Goal: Task Accomplishment & Management: Manage account settings

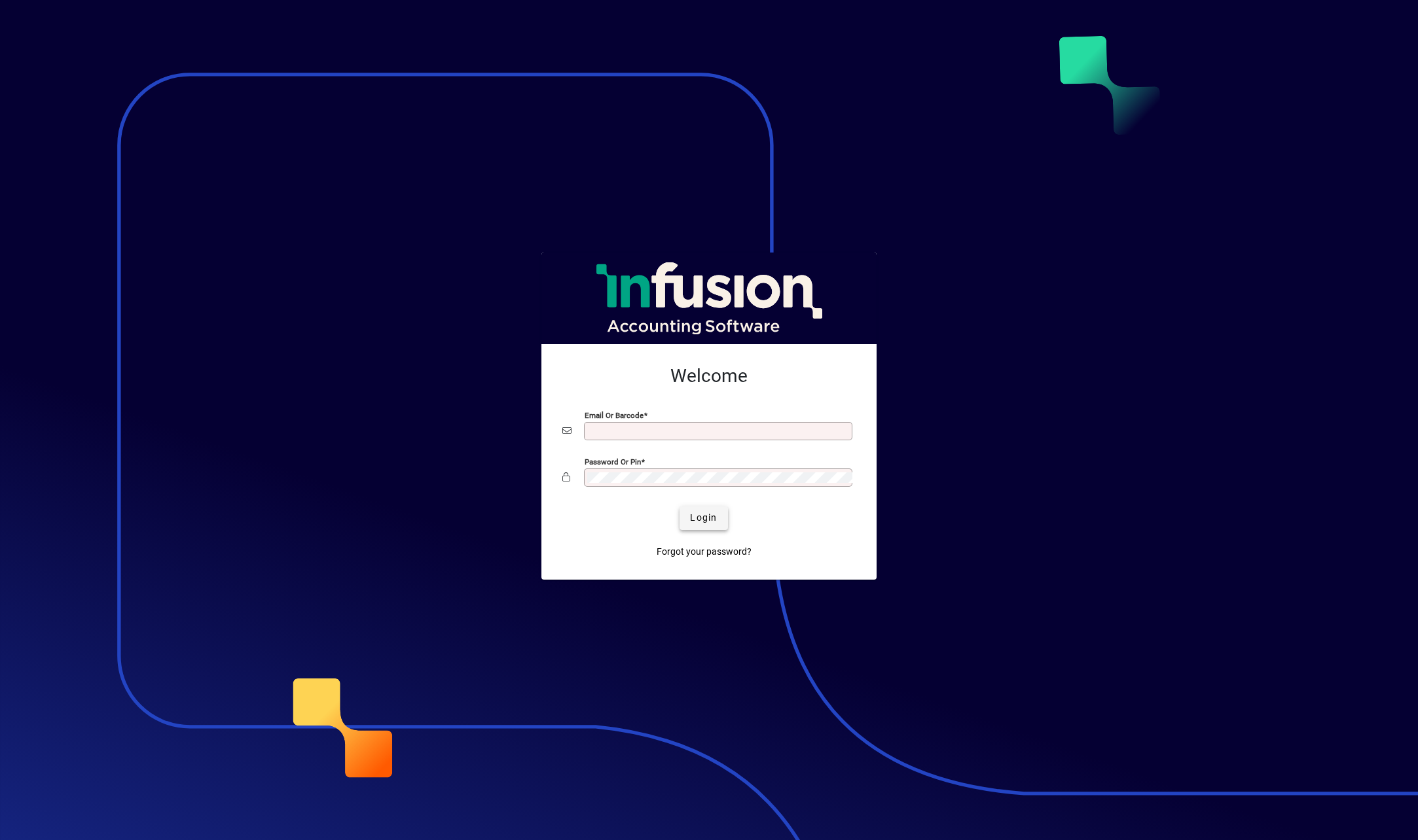
type input "**********"
click at [705, 522] on span "Login" at bounding box center [703, 518] width 27 height 14
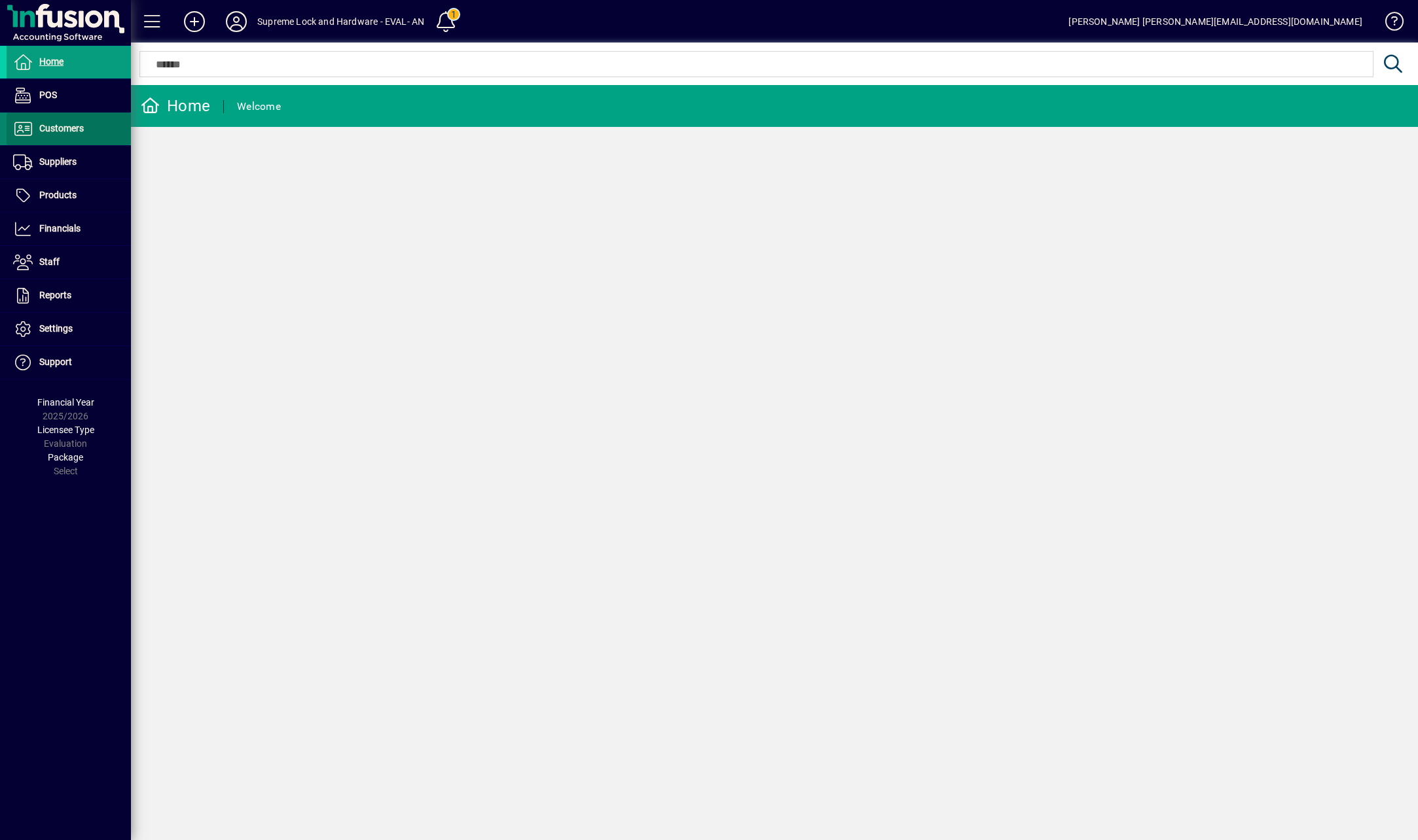
click at [61, 132] on span "Customers" at bounding box center [62, 128] width 45 height 11
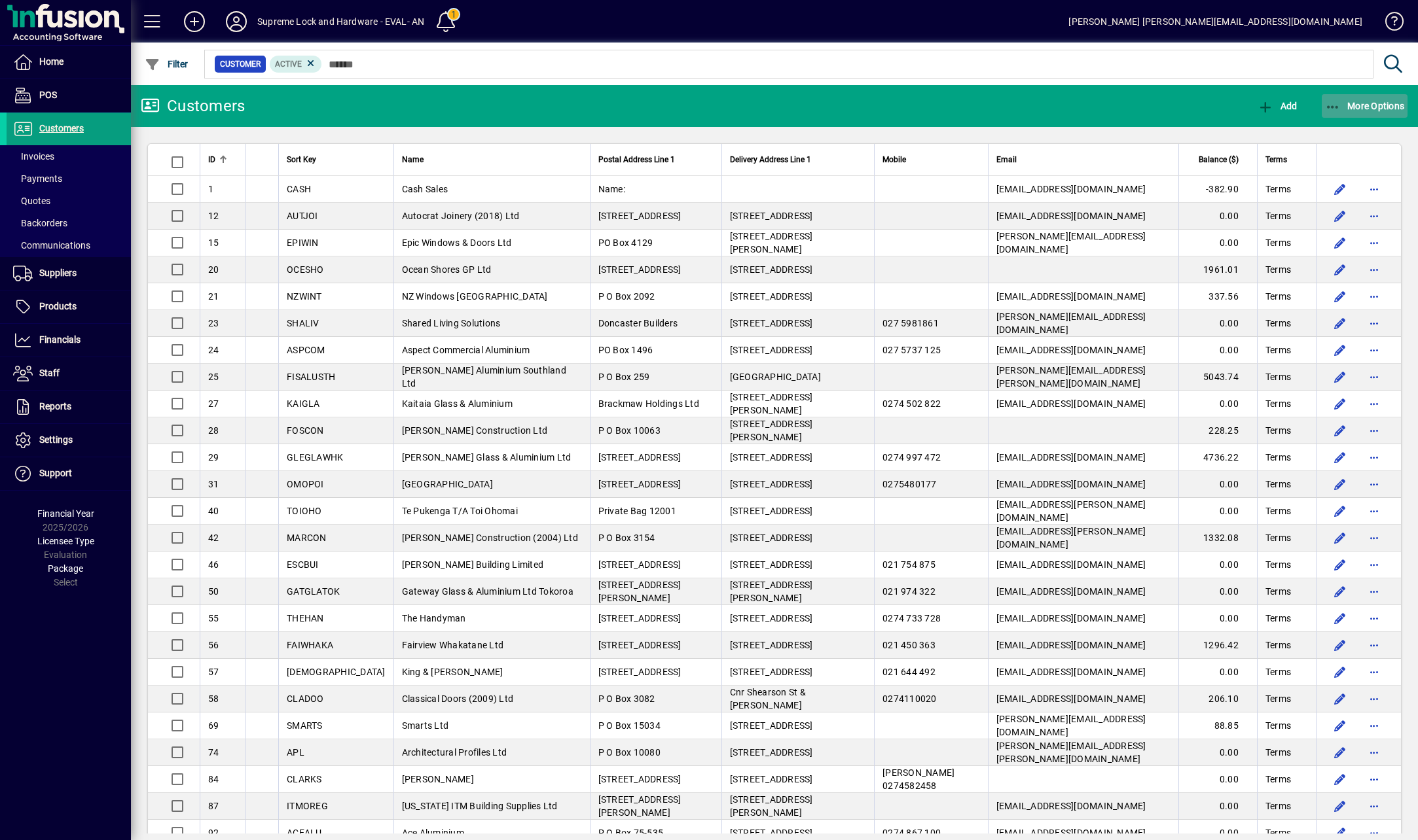
click at [1340, 97] on span "button" at bounding box center [1365, 106] width 86 height 32
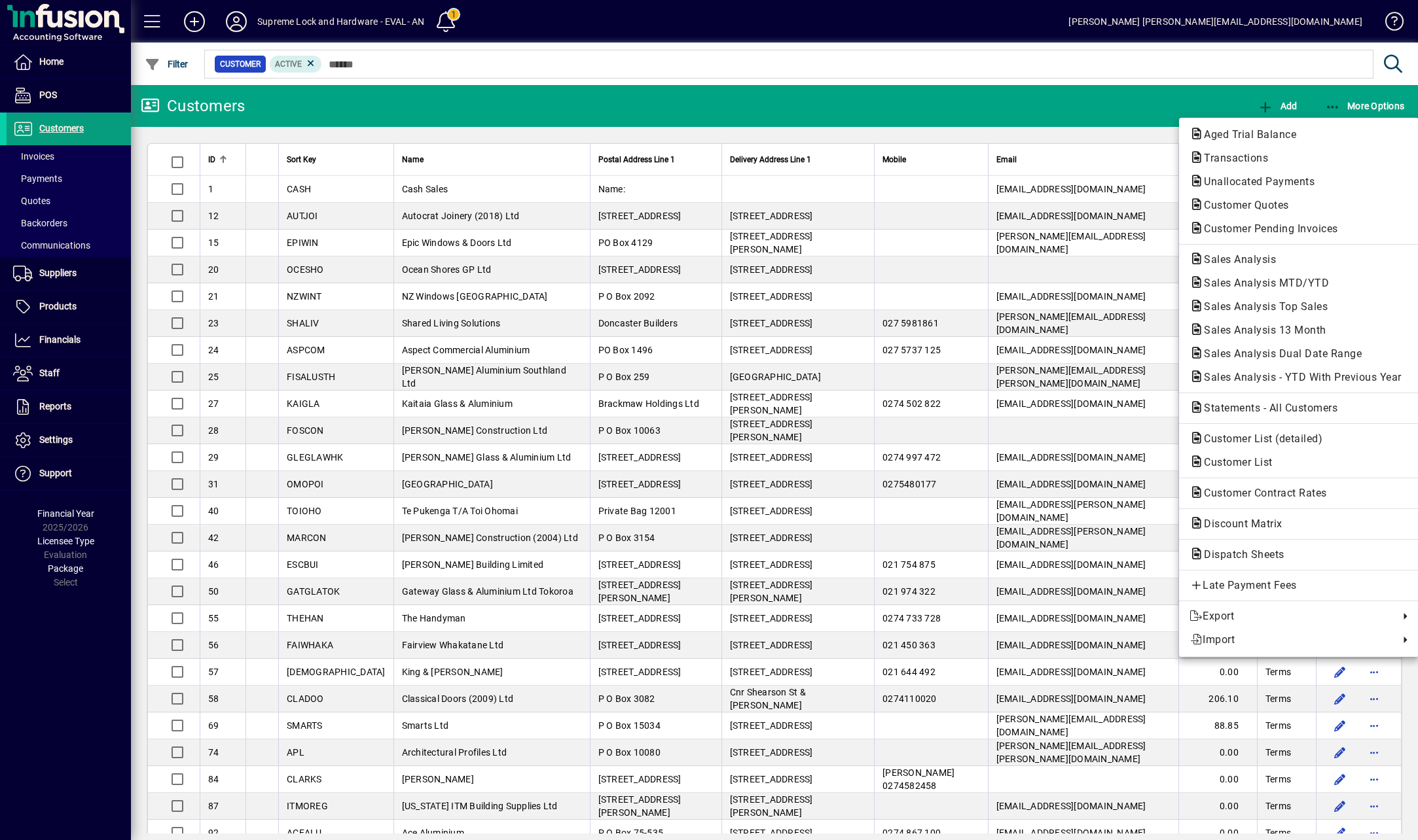
click at [43, 161] on div at bounding box center [709, 420] width 1418 height 840
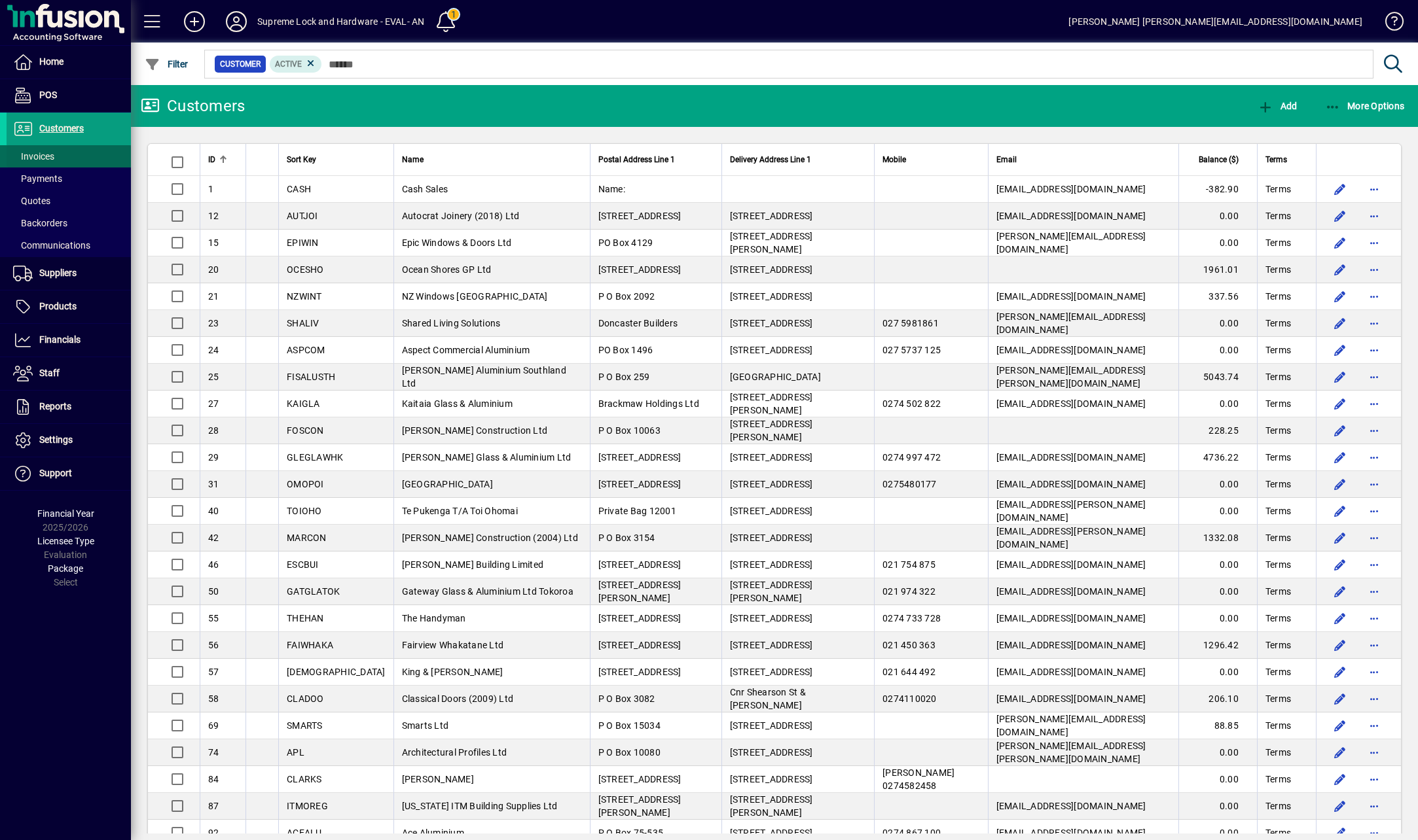
click at [43, 158] on span "Invoices" at bounding box center [33, 157] width 41 height 11
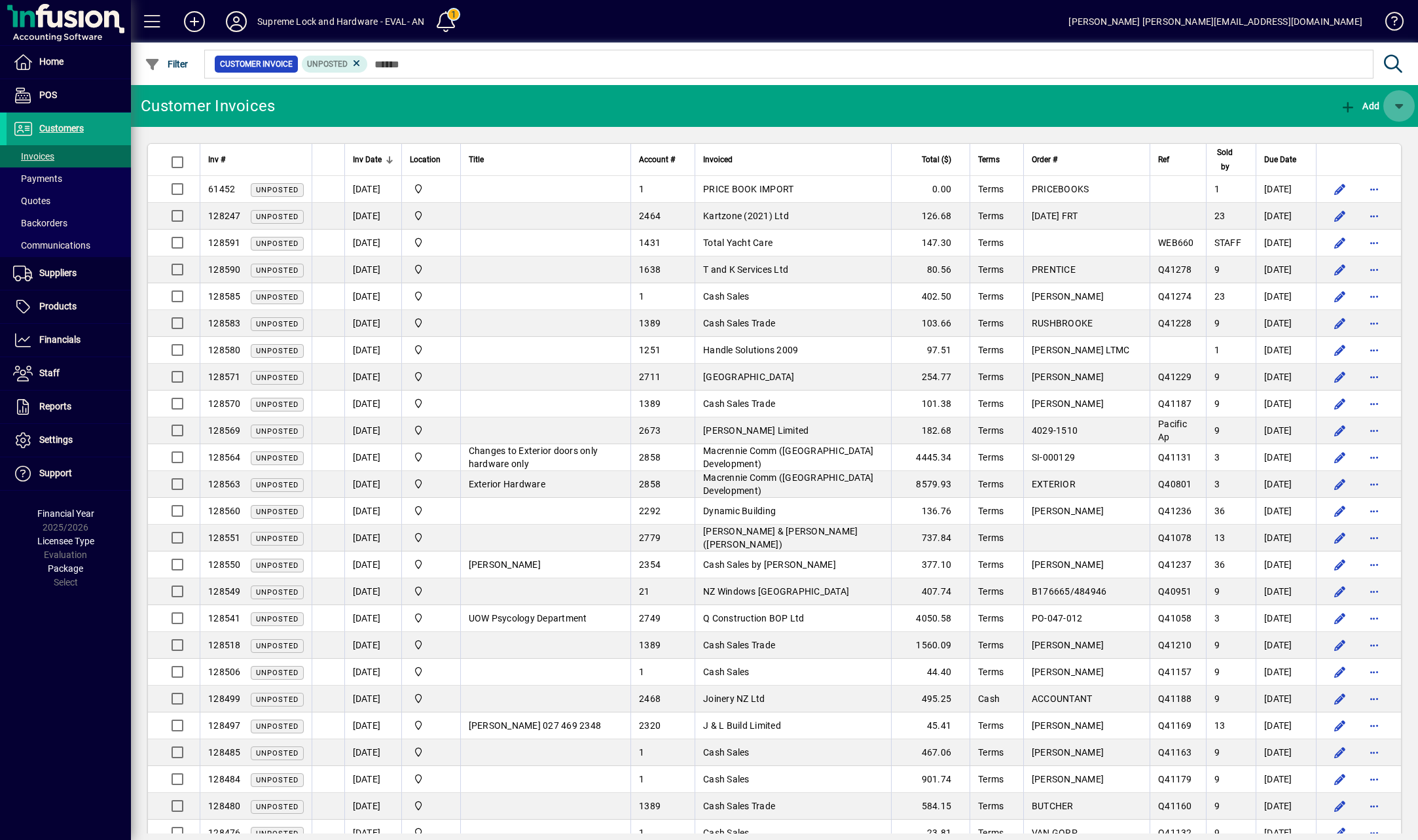
click at [1404, 105] on span "button" at bounding box center [1399, 106] width 32 height 32
click at [767, 96] on div at bounding box center [709, 420] width 1418 height 840
click at [547, 55] on div at bounding box center [846, 50] width 1287 height 14
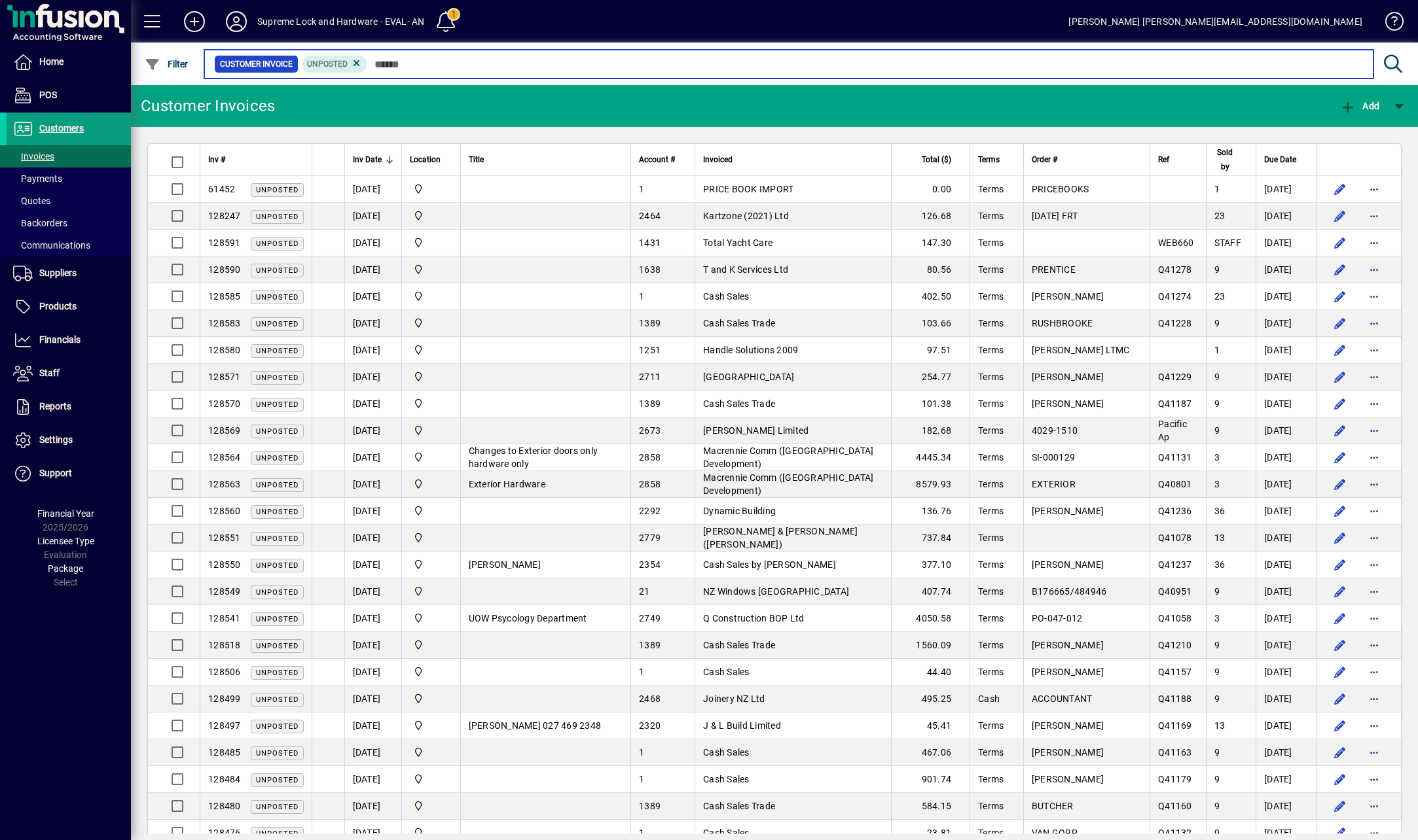
click at [393, 62] on input "text" at bounding box center [865, 65] width 995 height 19
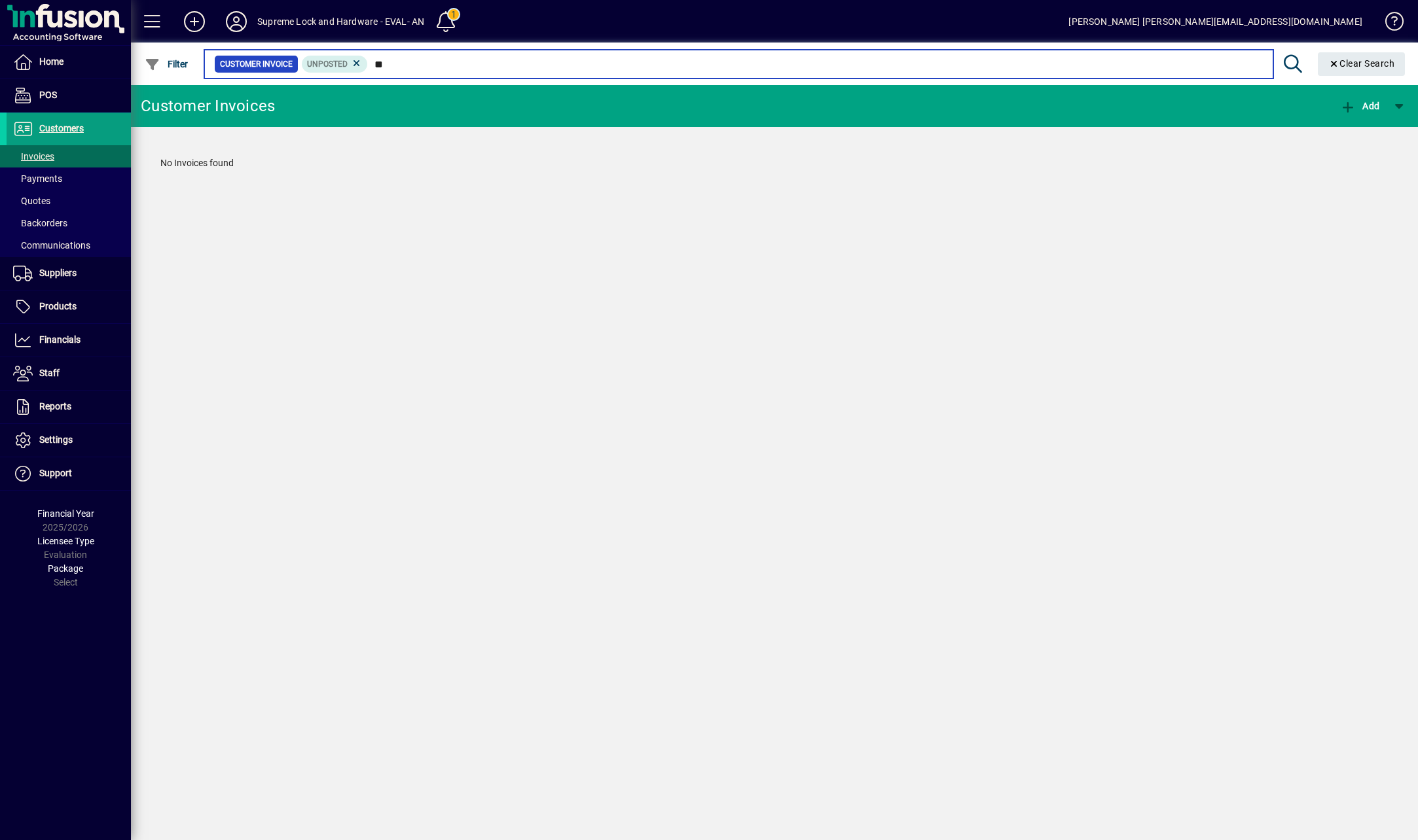
type input "*"
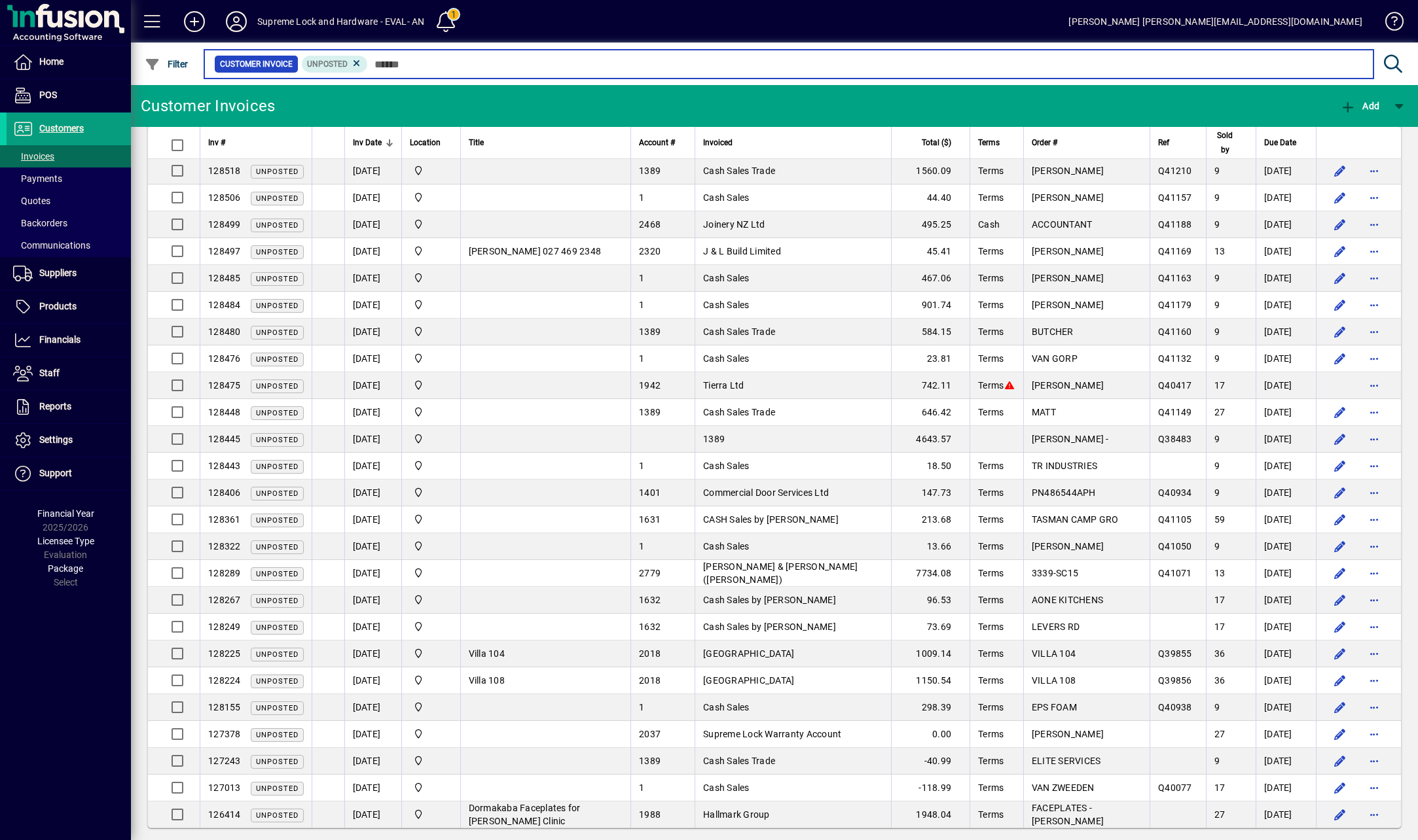
scroll to position [476, 0]
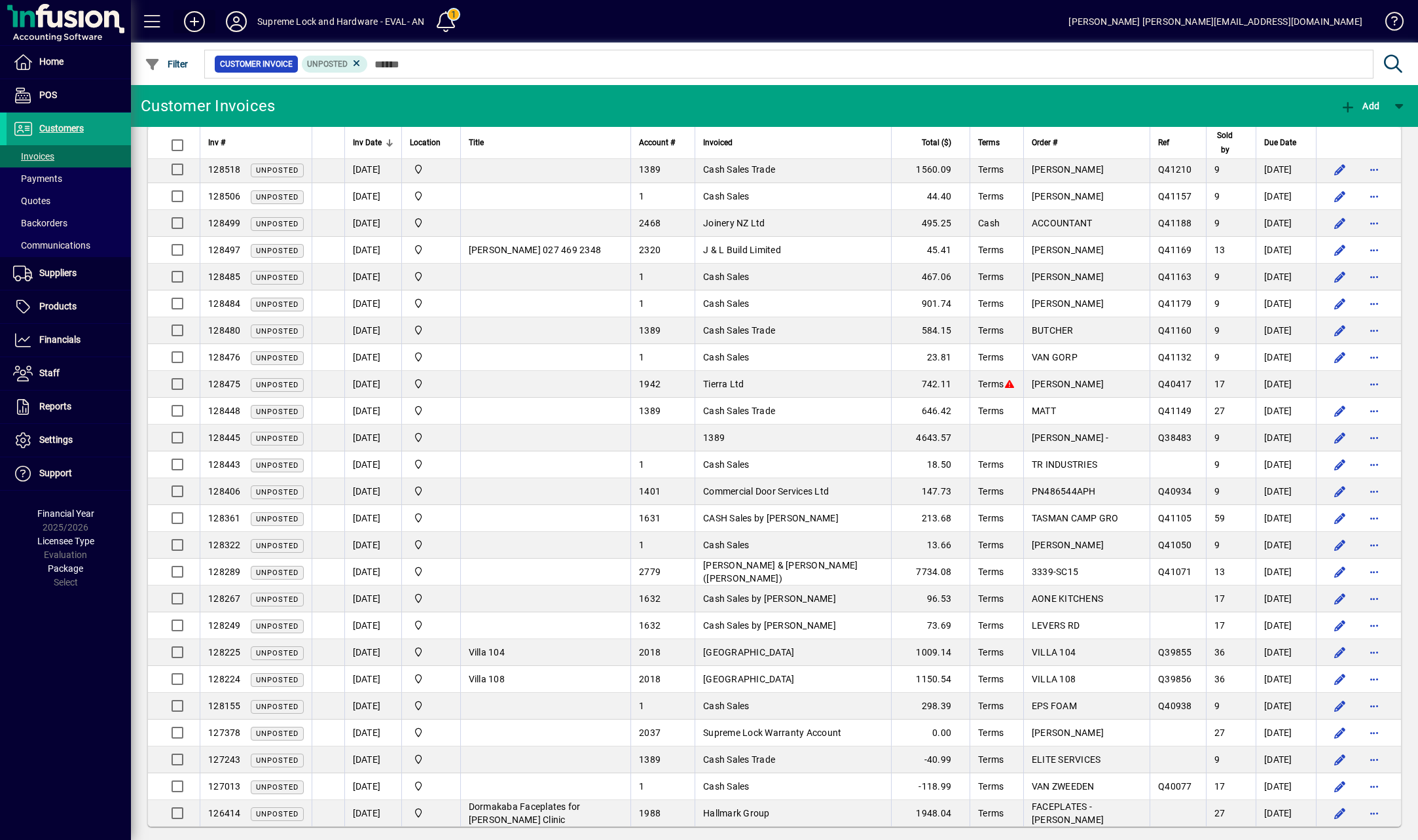
click at [195, 22] on icon at bounding box center [194, 21] width 26 height 21
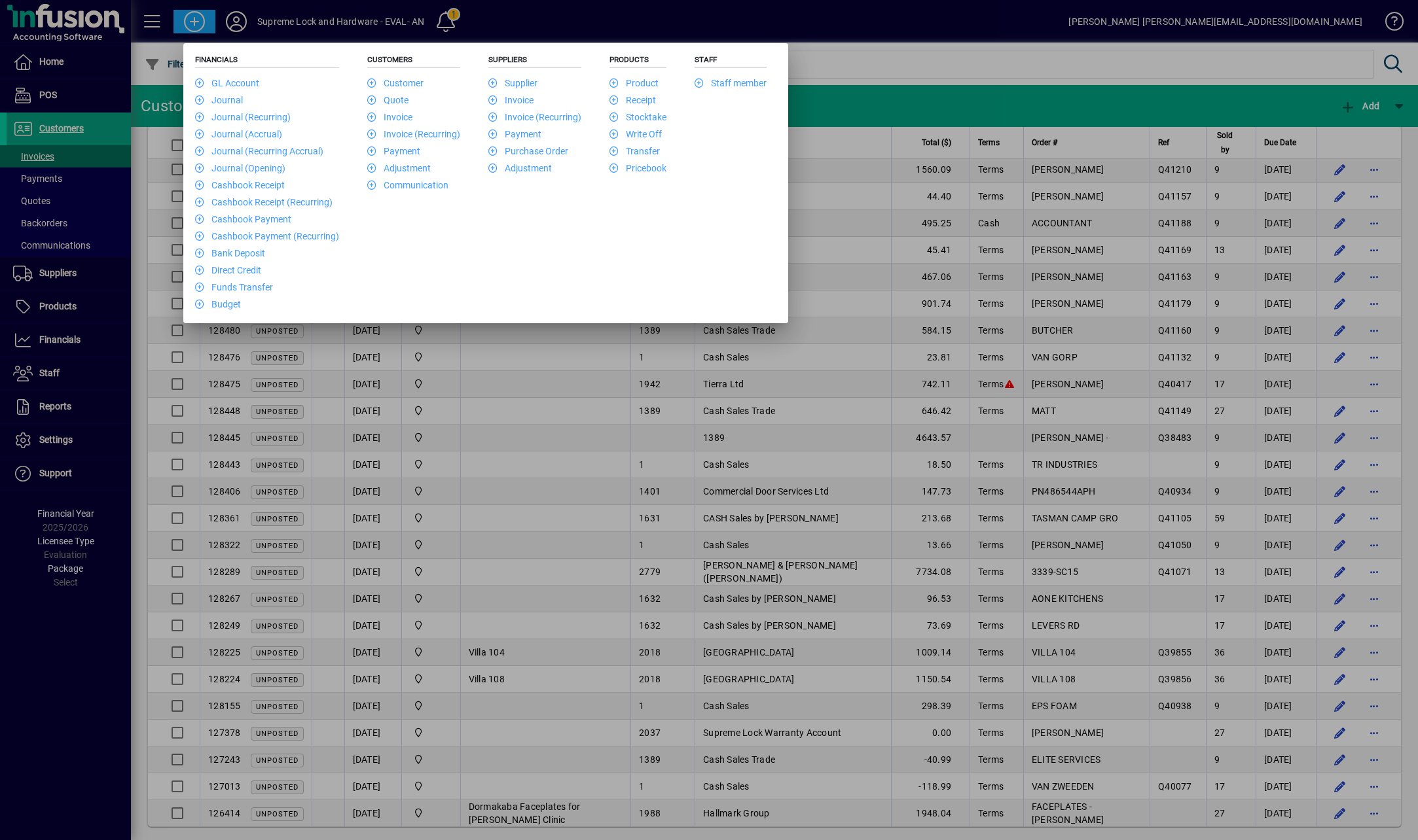
click at [664, 26] on div at bounding box center [709, 420] width 1418 height 840
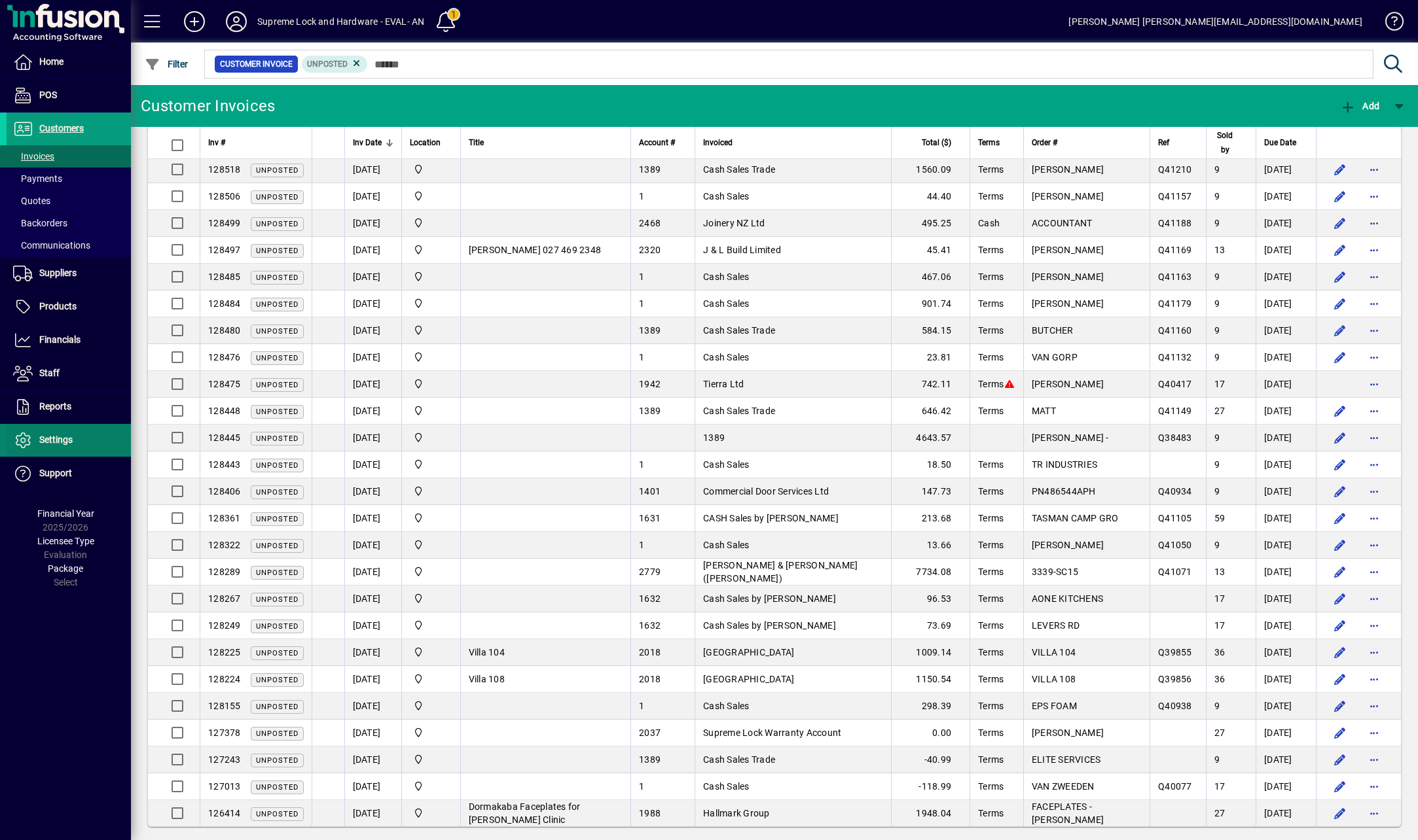
click at [63, 432] on span "Settings" at bounding box center [40, 440] width 66 height 16
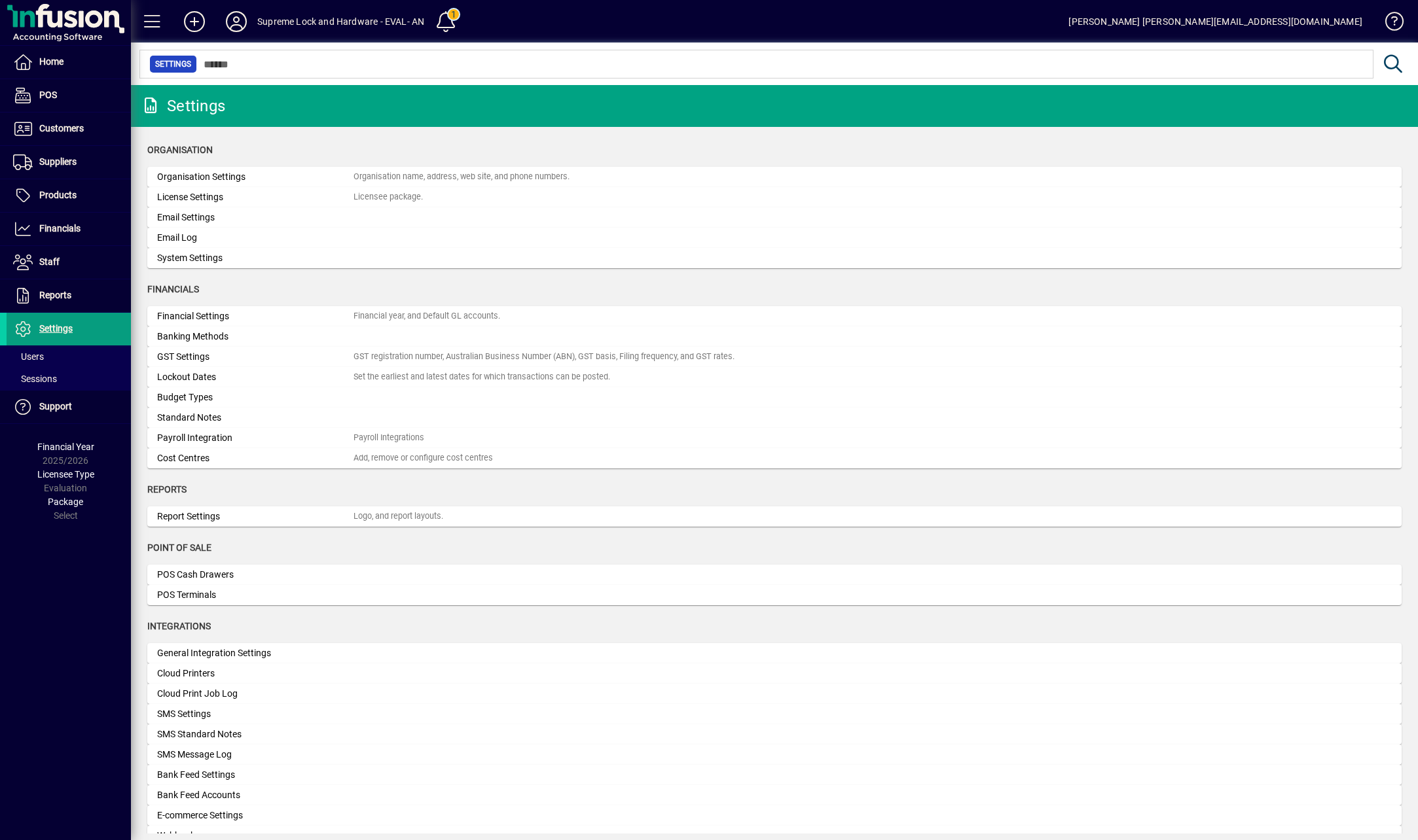
click at [215, 258] on div "System Settings" at bounding box center [255, 258] width 196 height 14
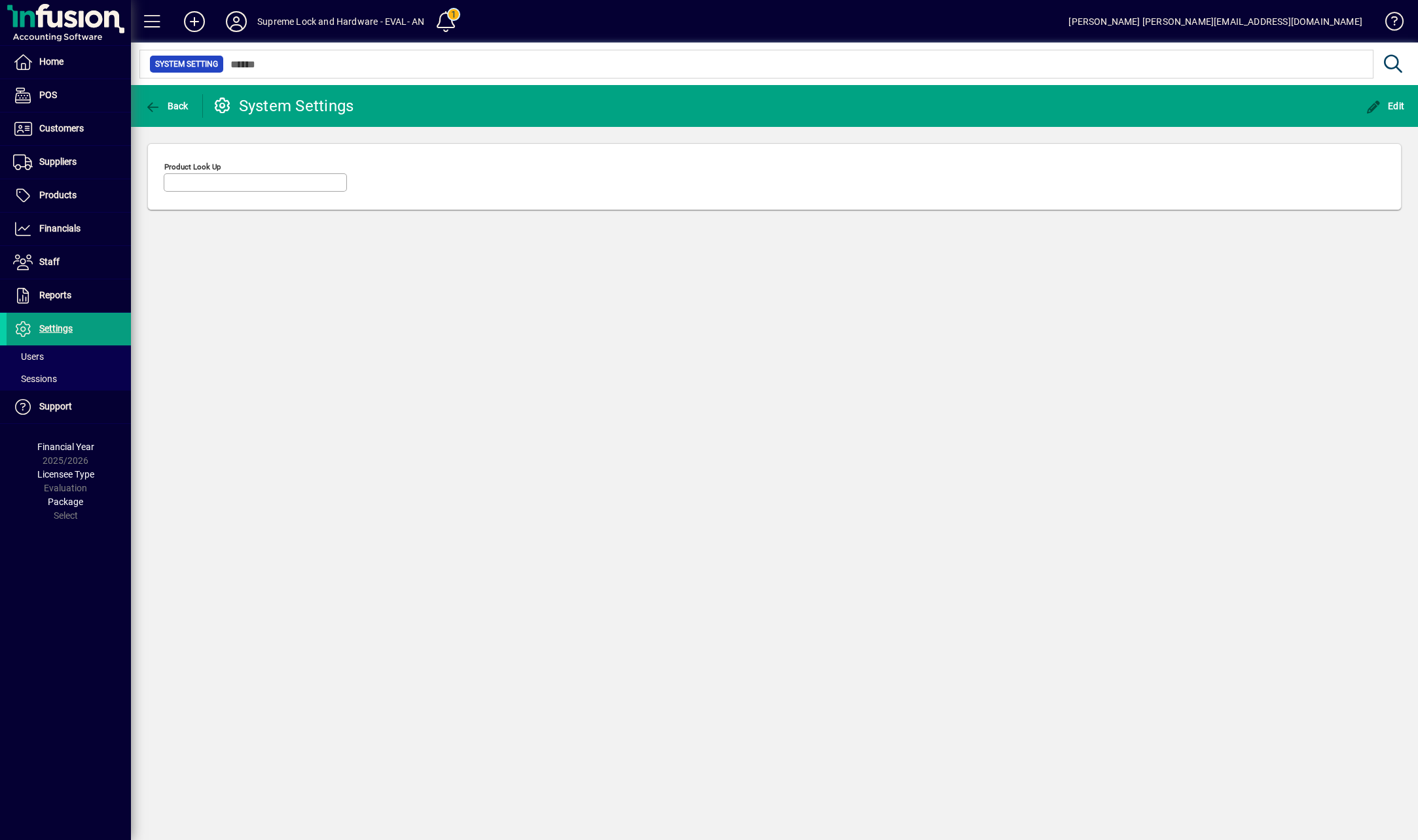
type input "********"
click at [167, 107] on span "Back" at bounding box center [166, 106] width 44 height 11
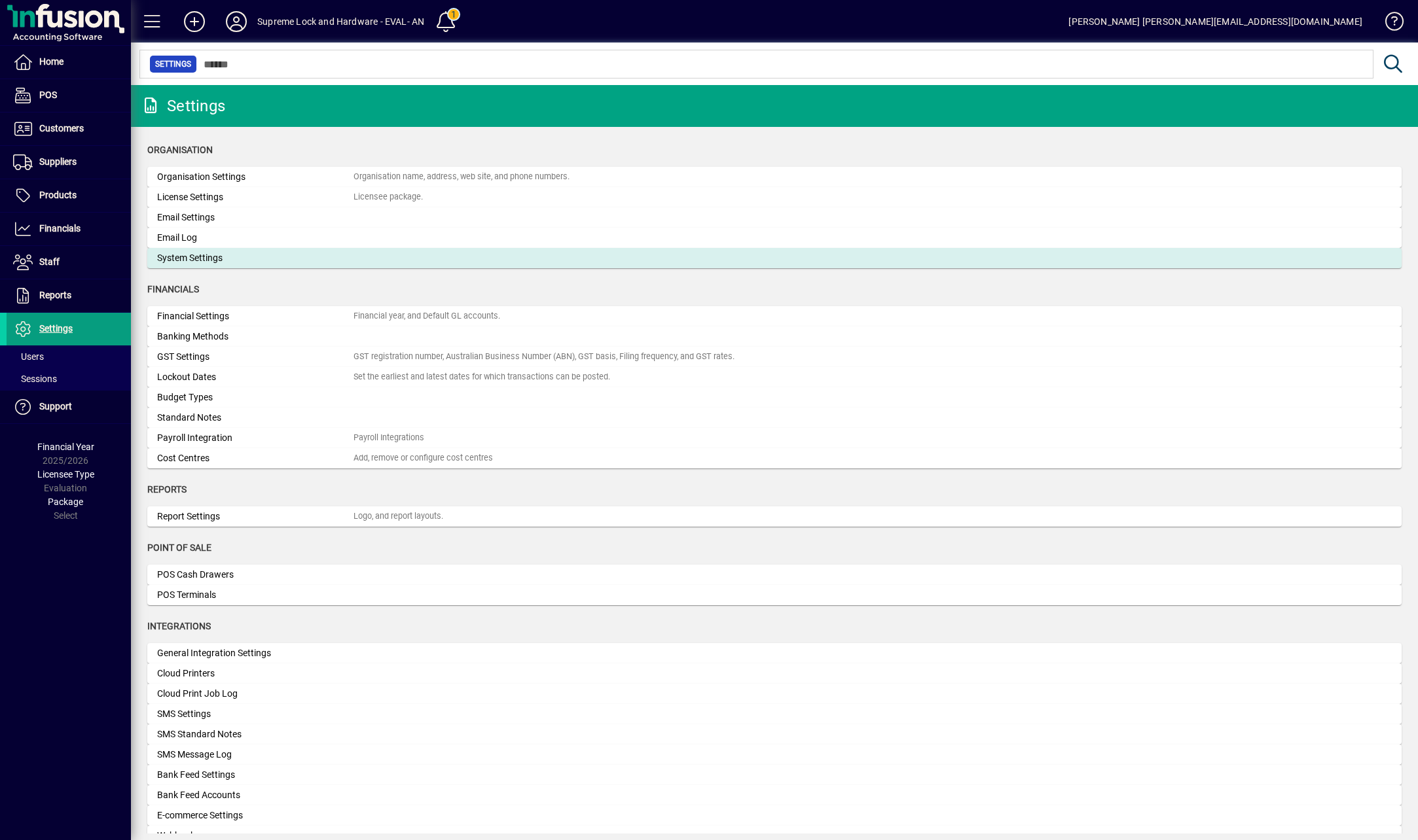
click at [210, 262] on div "System Settings" at bounding box center [255, 258] width 196 height 14
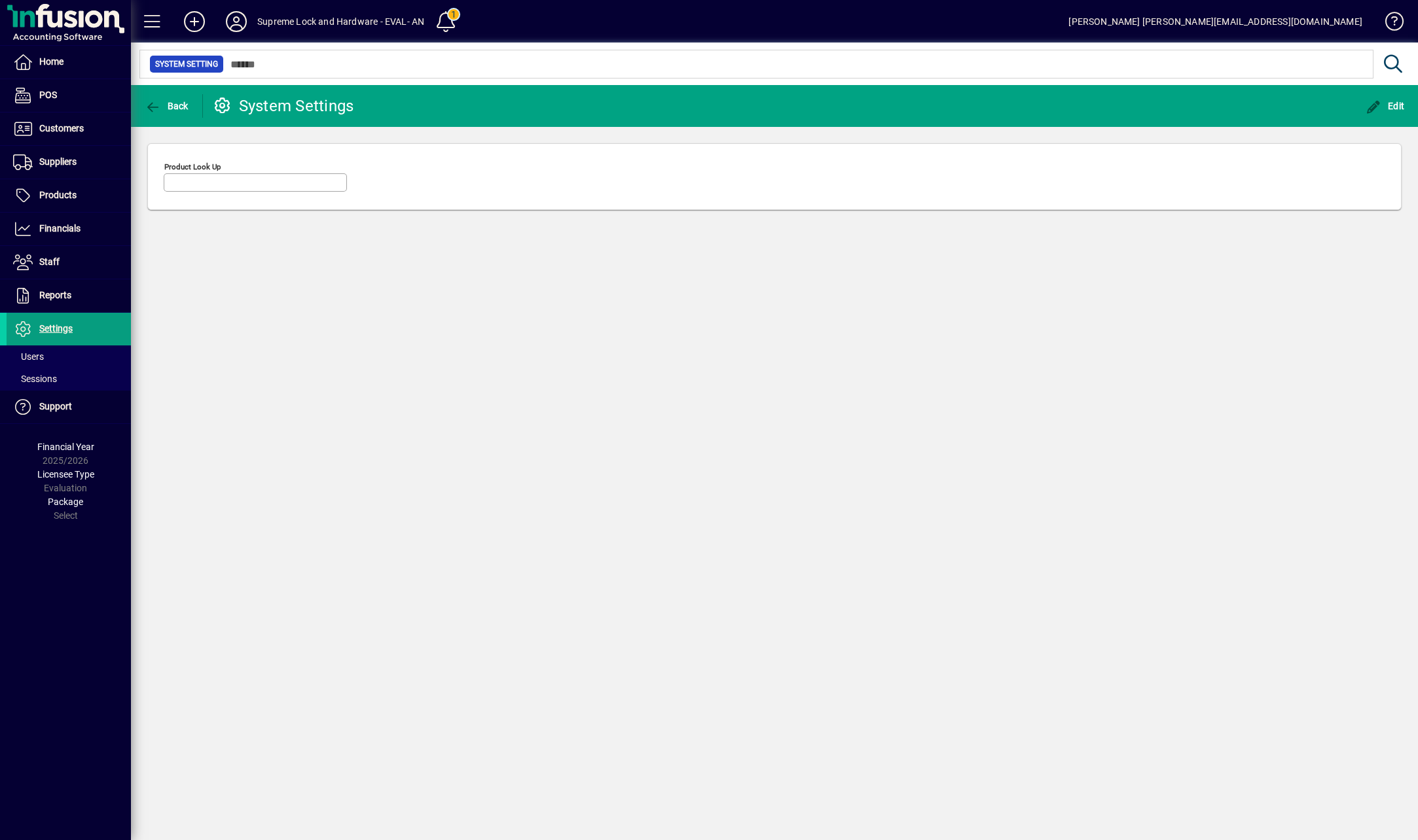
type input "********"
click at [167, 108] on span "Back" at bounding box center [166, 106] width 44 height 11
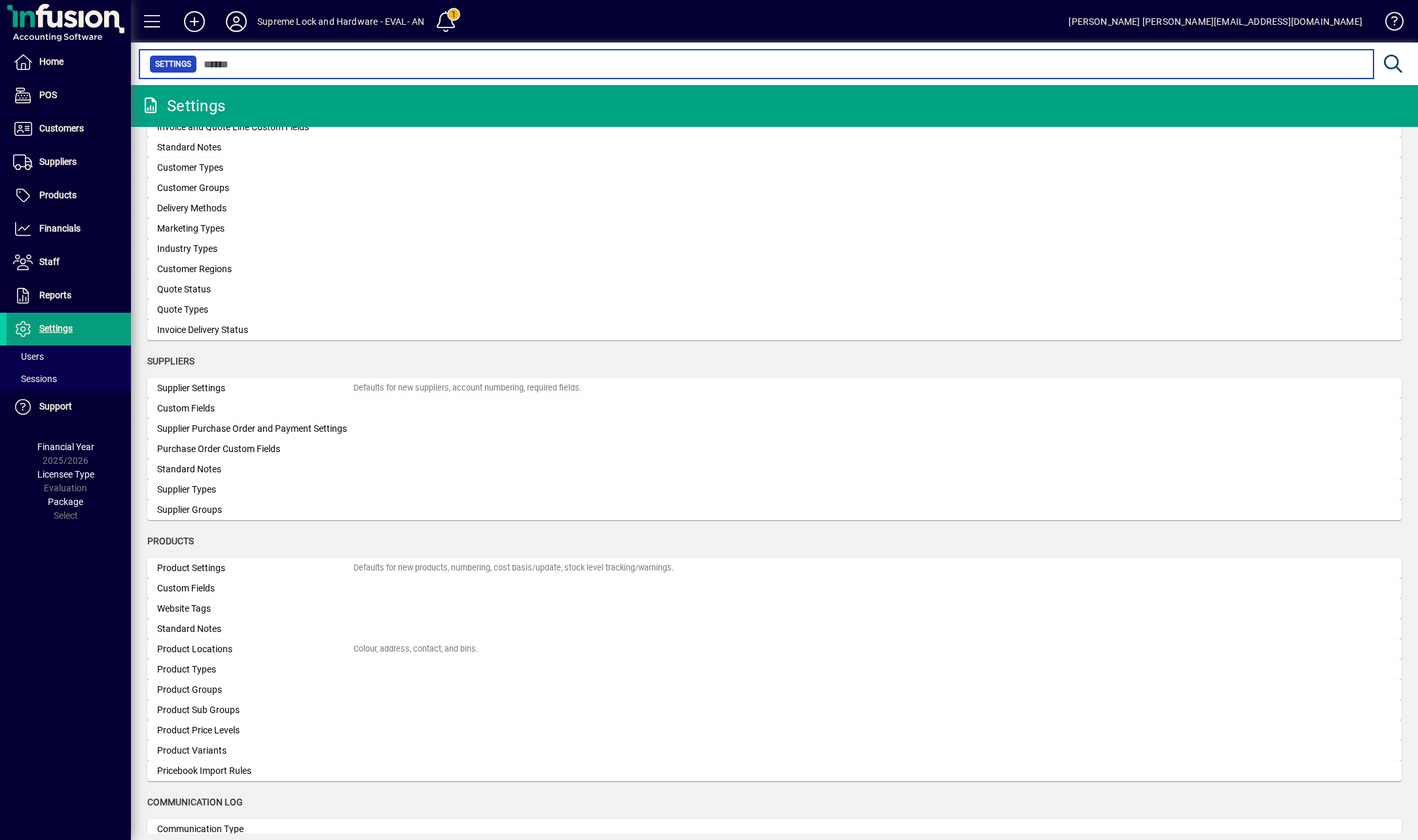
scroll to position [946, 0]
